Goal: Task Accomplishment & Management: Use online tool/utility

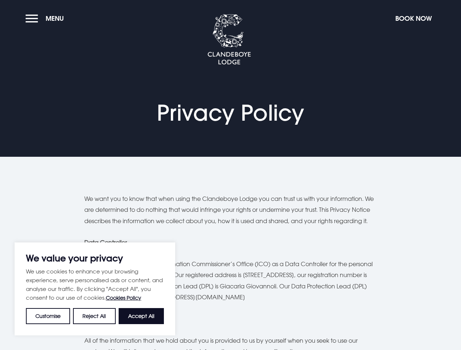
click at [48, 316] on button "Customise" at bounding box center [48, 316] width 44 height 16
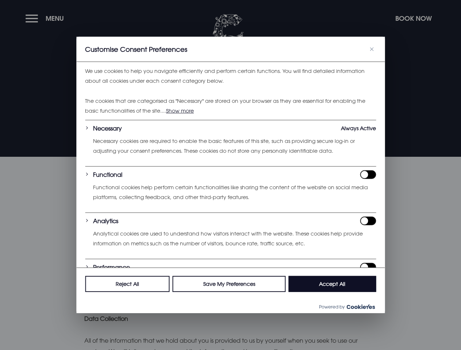
click at [94, 316] on div at bounding box center [230, 175] width 461 height 350
click at [141, 316] on div at bounding box center [230, 175] width 461 height 350
click at [46, 18] on div at bounding box center [230, 175] width 461 height 350
click at [413, 18] on div at bounding box center [230, 175] width 461 height 350
